Goal: Information Seeking & Learning: Learn about a topic

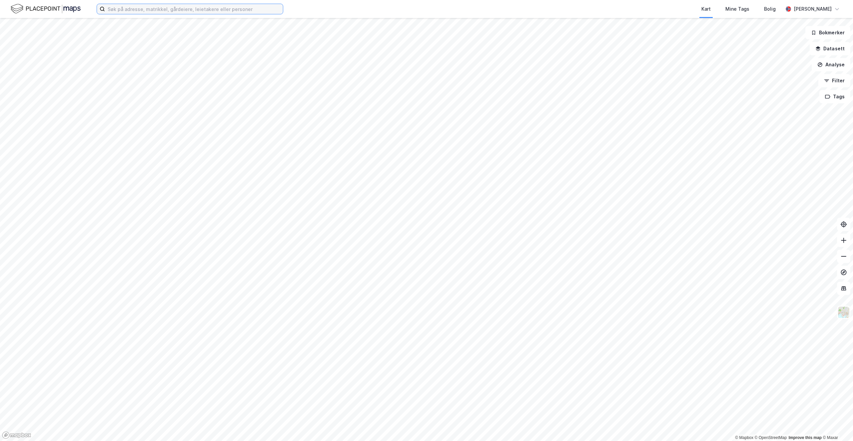
click at [133, 10] on input at bounding box center [194, 9] width 178 height 10
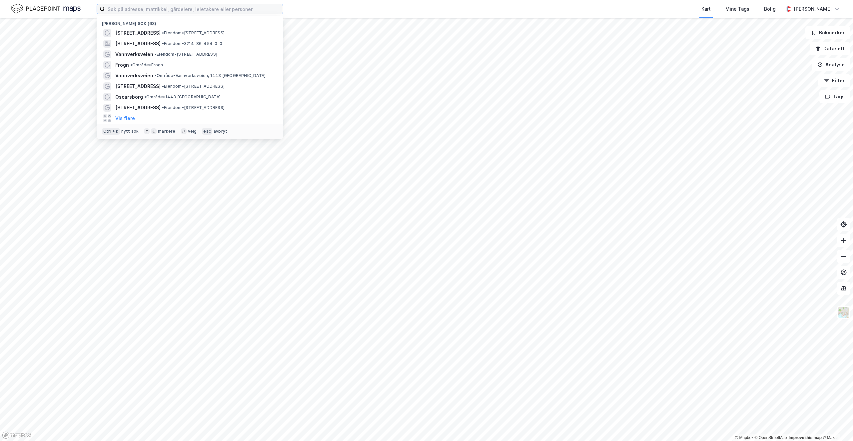
type input "v"
type input "bankveien asker"
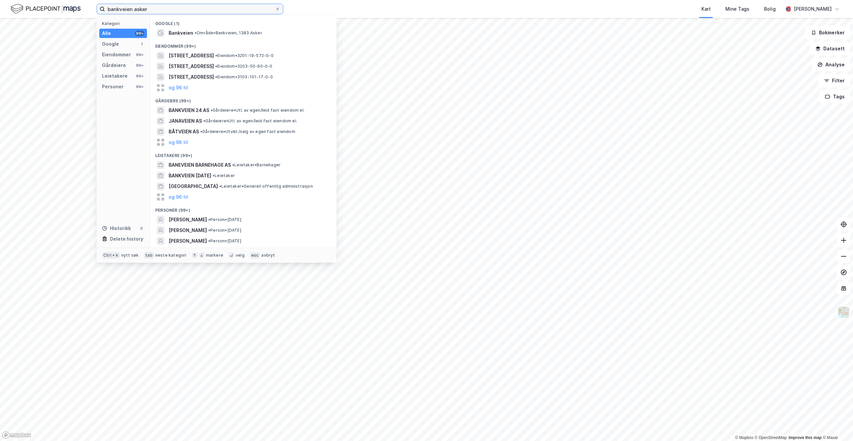
click at [157, 8] on input "bankveien asker" at bounding box center [190, 9] width 170 height 10
click at [204, 34] on span "• Område • Bankveien, 1383 [GEOGRAPHIC_DATA]" at bounding box center [229, 32] width 68 height 5
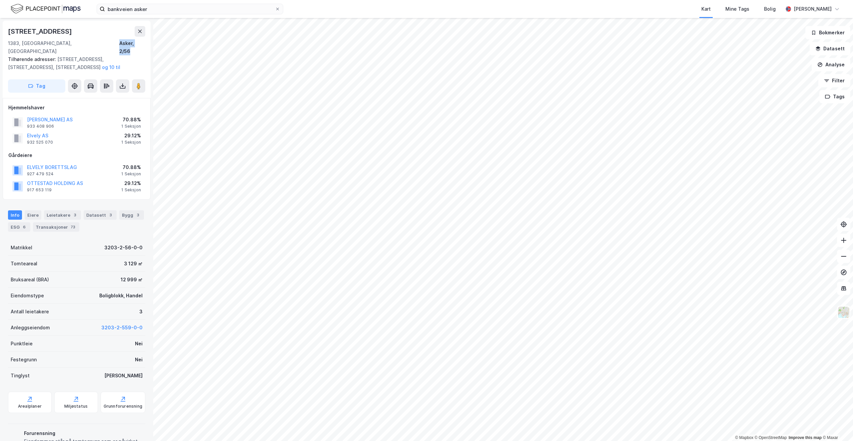
drag, startPoint x: 116, startPoint y: 42, endPoint x: 147, endPoint y: 47, distance: 31.0
click at [147, 47] on div "[STREET_ADDRESS] 1383, [GEOGRAPHIC_DATA], Akershus Asker, 2/56 Tilhørende adres…" at bounding box center [77, 59] width 148 height 77
